Goal: Transaction & Acquisition: Purchase product/service

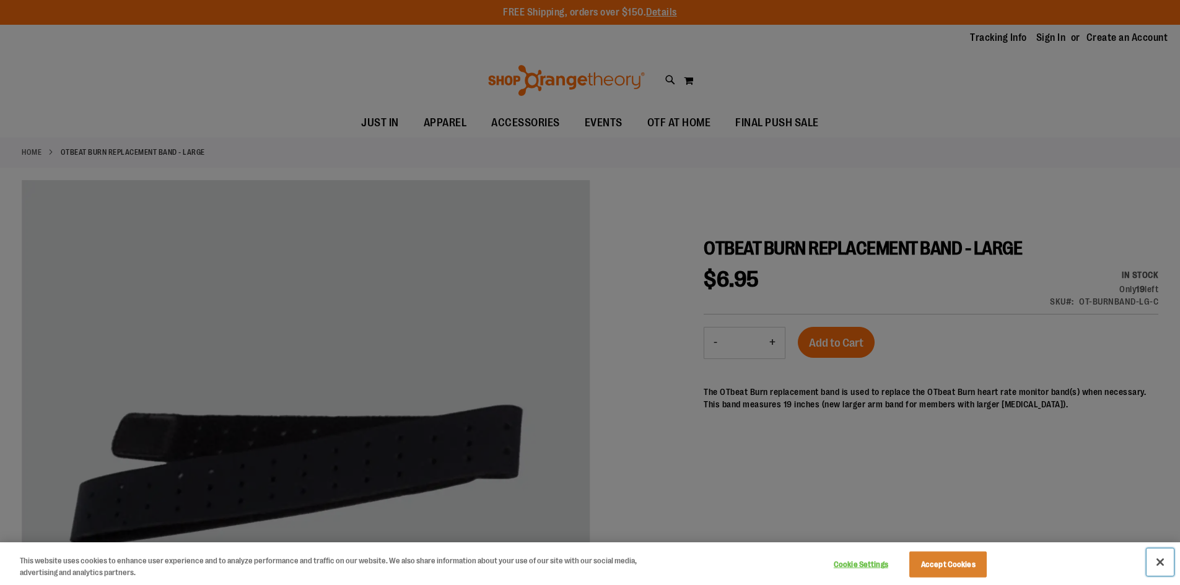
click at [1161, 560] on button "Close" at bounding box center [1159, 562] width 27 height 27
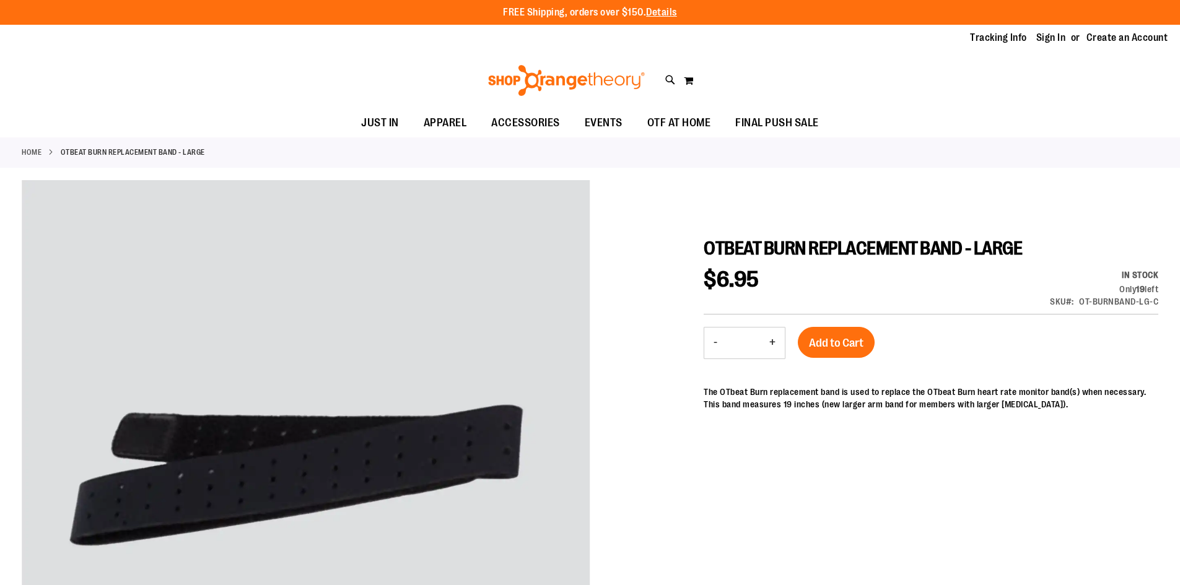
click at [692, 203] on div at bounding box center [590, 472] width 1137 height 584
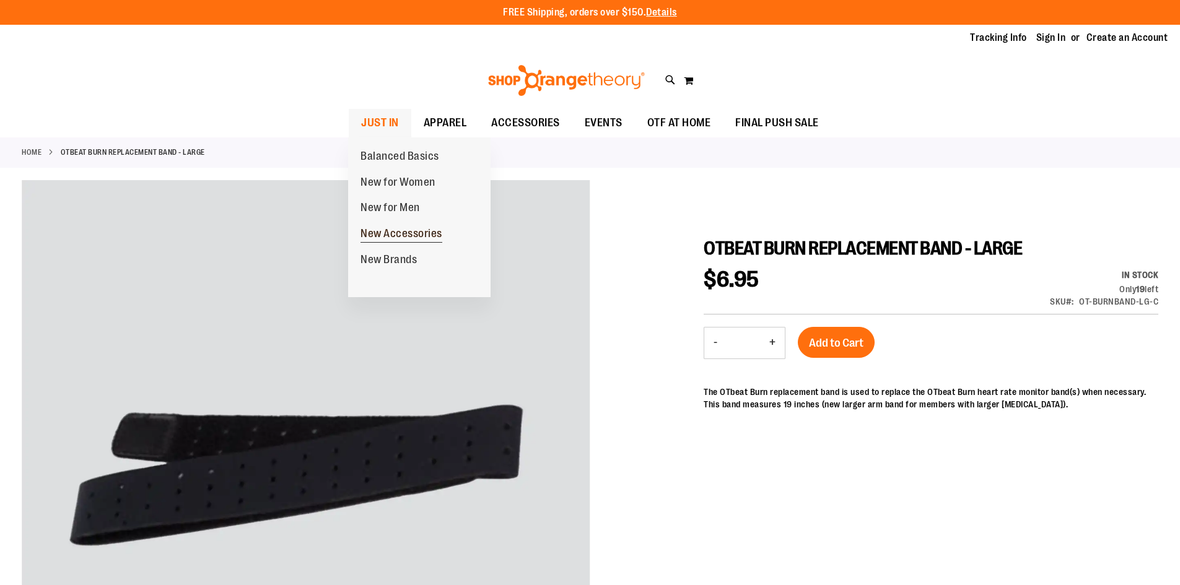
click at [406, 234] on span "New Accessories" at bounding box center [401, 234] width 82 height 15
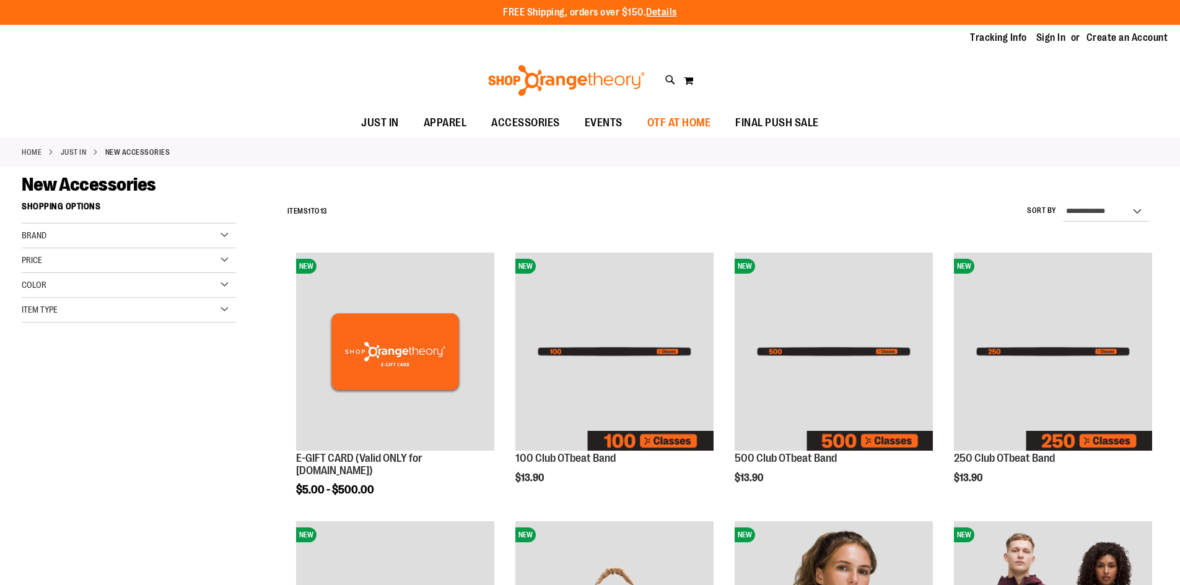
click at [669, 124] on span "OTF AT HOME" at bounding box center [679, 123] width 64 height 28
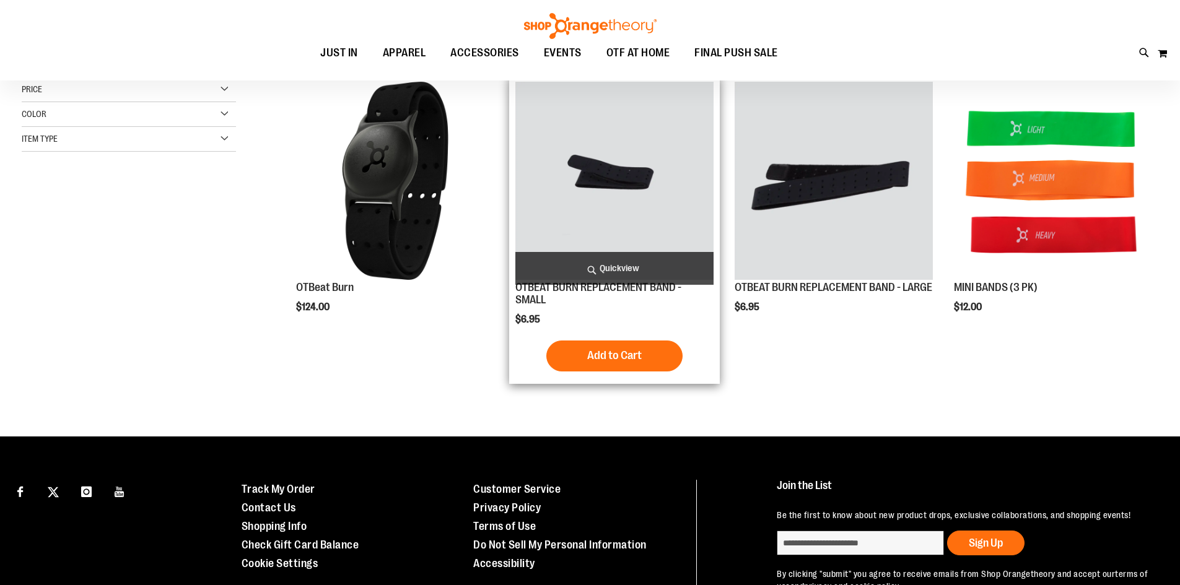
scroll to position [185, 0]
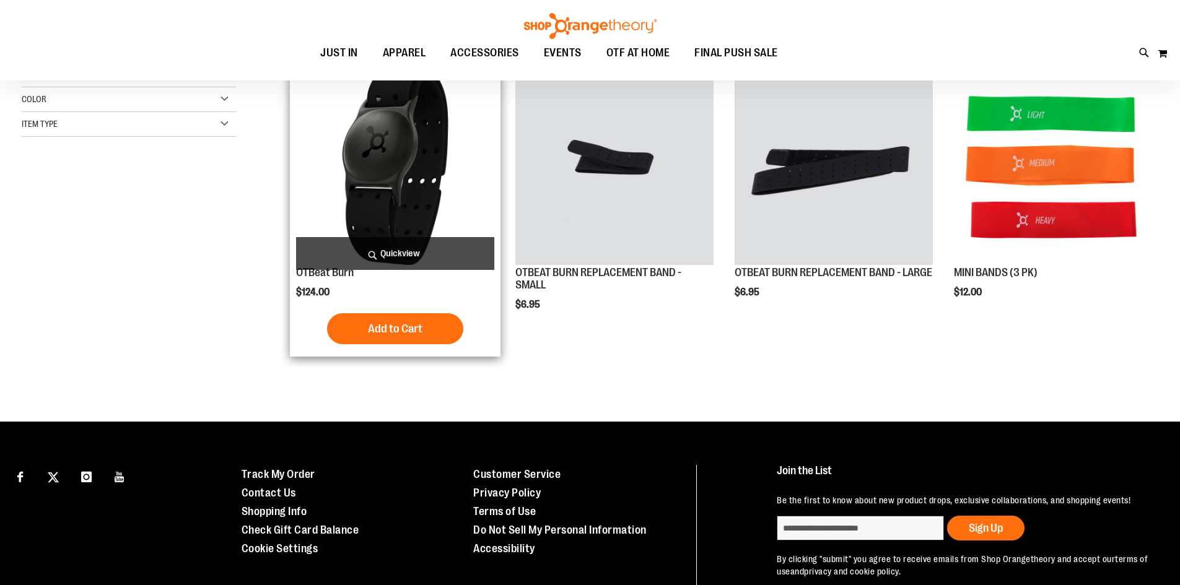
click at [400, 167] on img "product" at bounding box center [395, 166] width 198 height 198
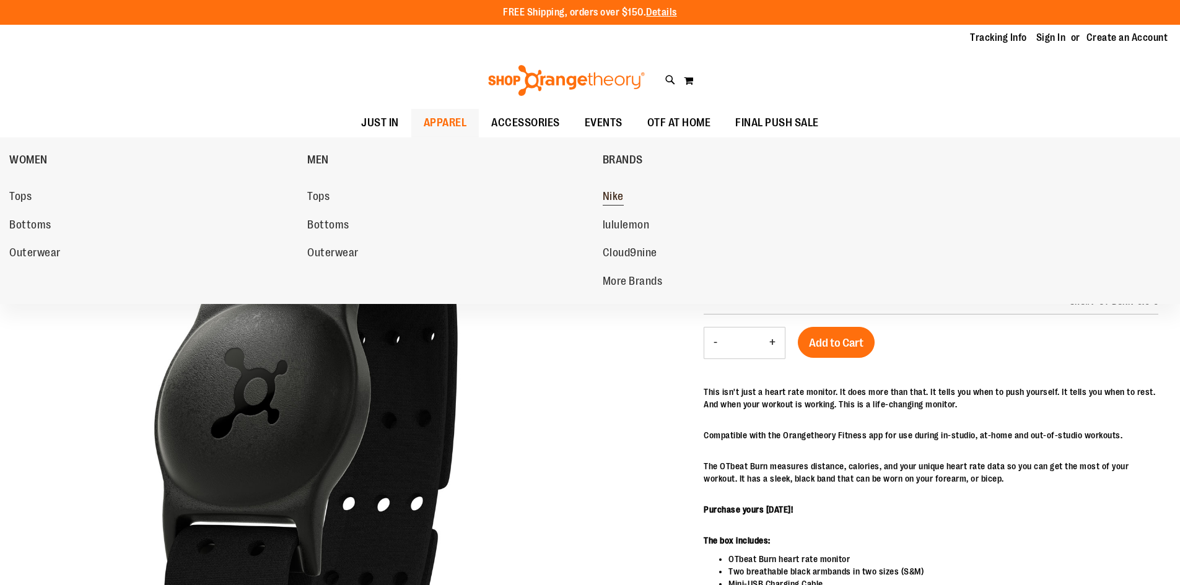
click at [608, 199] on span "Nike" at bounding box center [613, 197] width 21 height 15
